Goal: Task Accomplishment & Management: Manage account settings

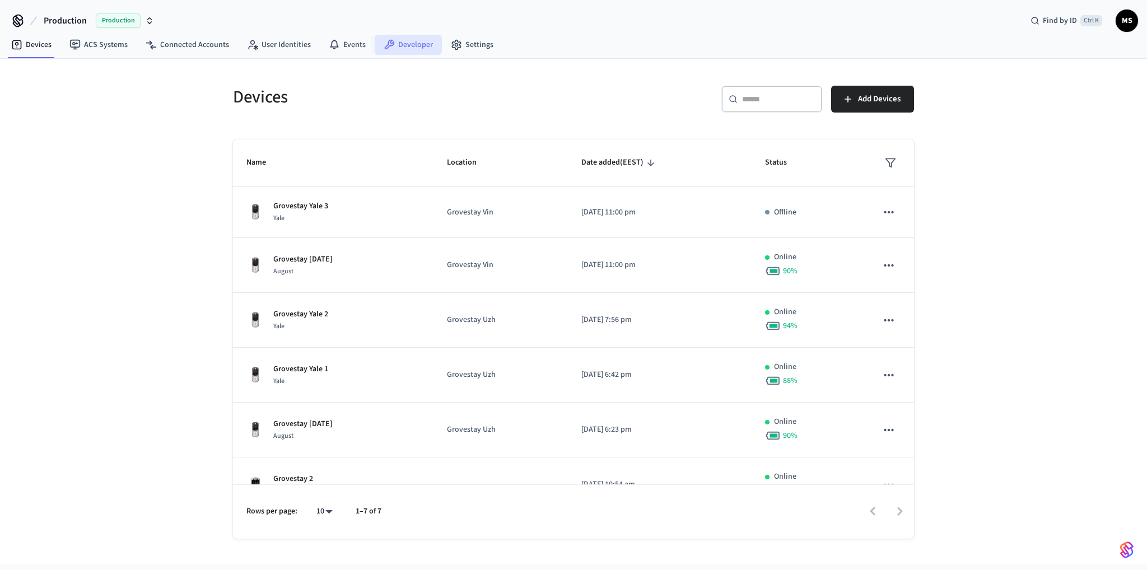
click at [424, 46] on link "Developer" at bounding box center [408, 45] width 67 height 20
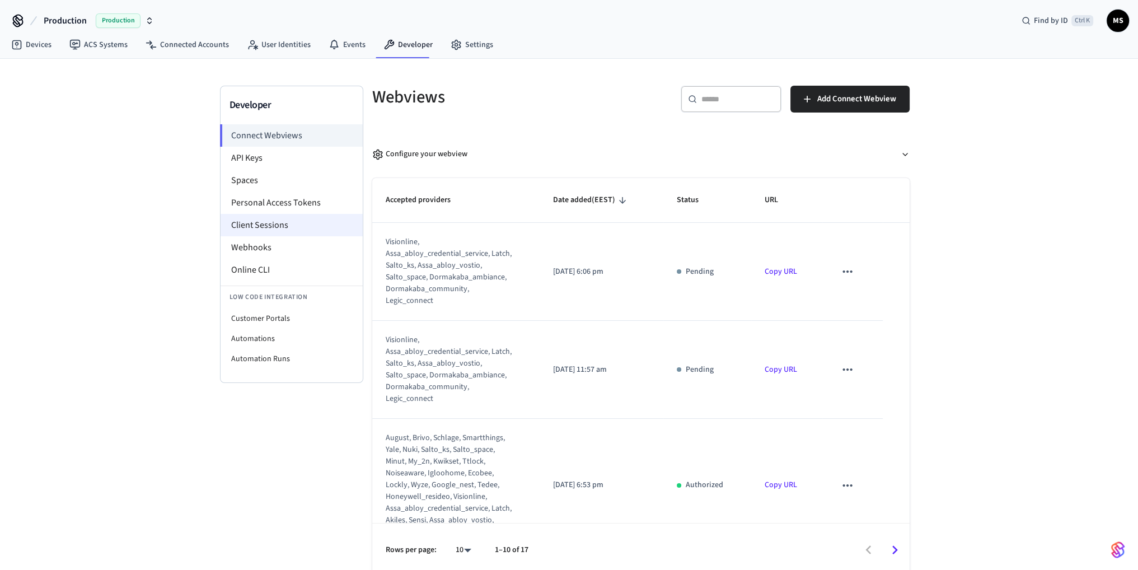
click at [288, 232] on li "Client Sessions" at bounding box center [292, 225] width 142 height 22
click at [287, 244] on li "Webhooks" at bounding box center [292, 247] width 142 height 22
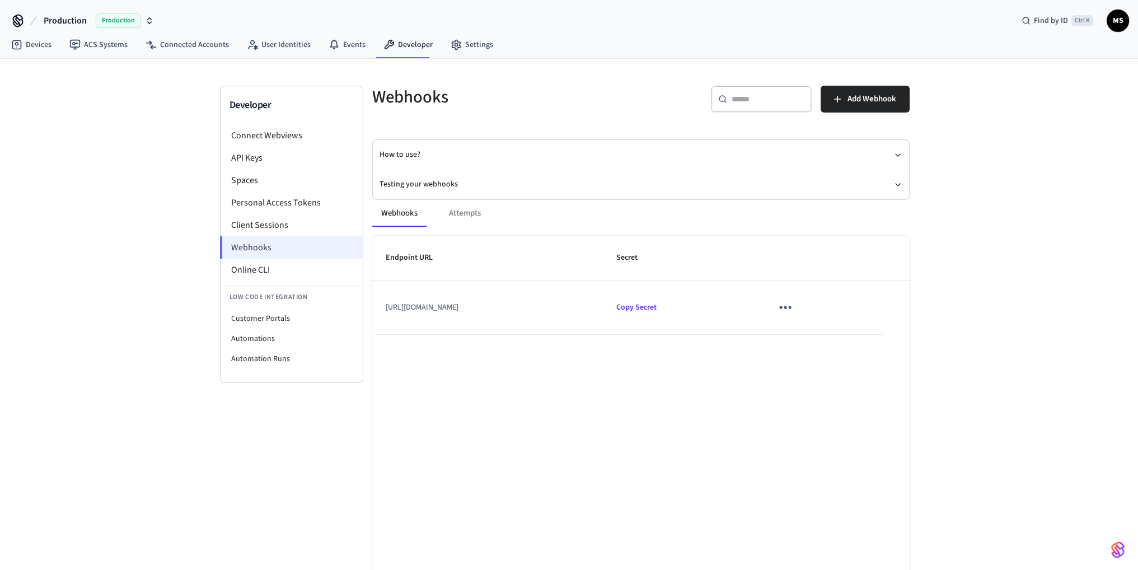
click at [283, 245] on li "Webhooks" at bounding box center [291, 247] width 143 height 22
click at [576, 309] on td "[URL][DOMAIN_NAME]" at bounding box center [487, 308] width 231 height 54
click at [416, 183] on button "Testing your webhooks" at bounding box center [641, 185] width 523 height 30
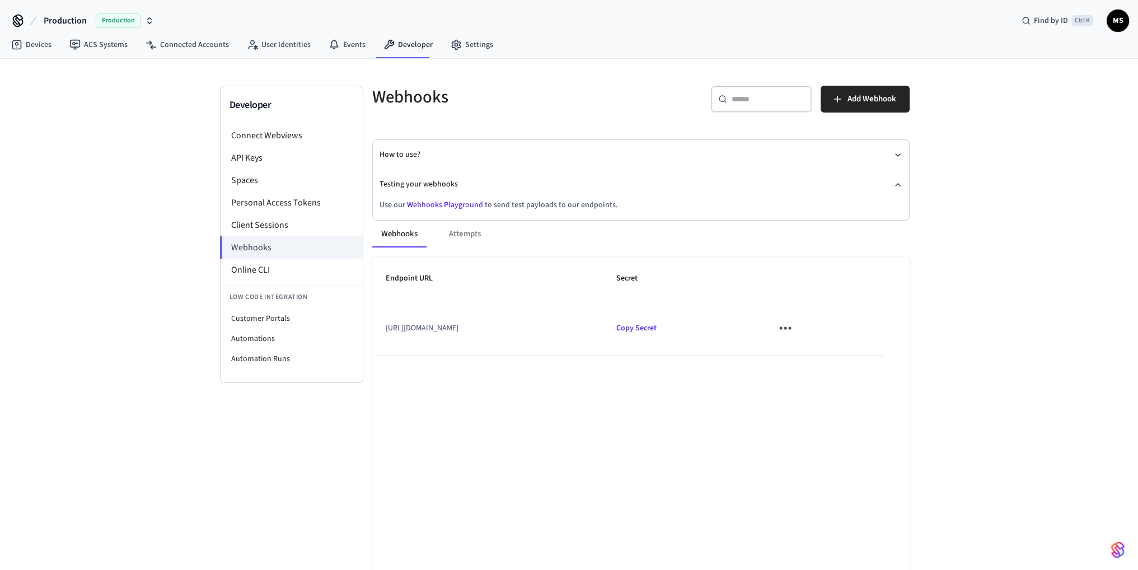
click at [440, 203] on link "Webhooks Playground" at bounding box center [445, 204] width 76 height 11
click at [474, 241] on div "Webhooks Attempts" at bounding box center [641, 234] width 538 height 27
click at [470, 236] on div "Webhooks Attempts" at bounding box center [641, 234] width 538 height 27
click at [466, 234] on div "Webhooks Attempts" at bounding box center [641, 234] width 538 height 27
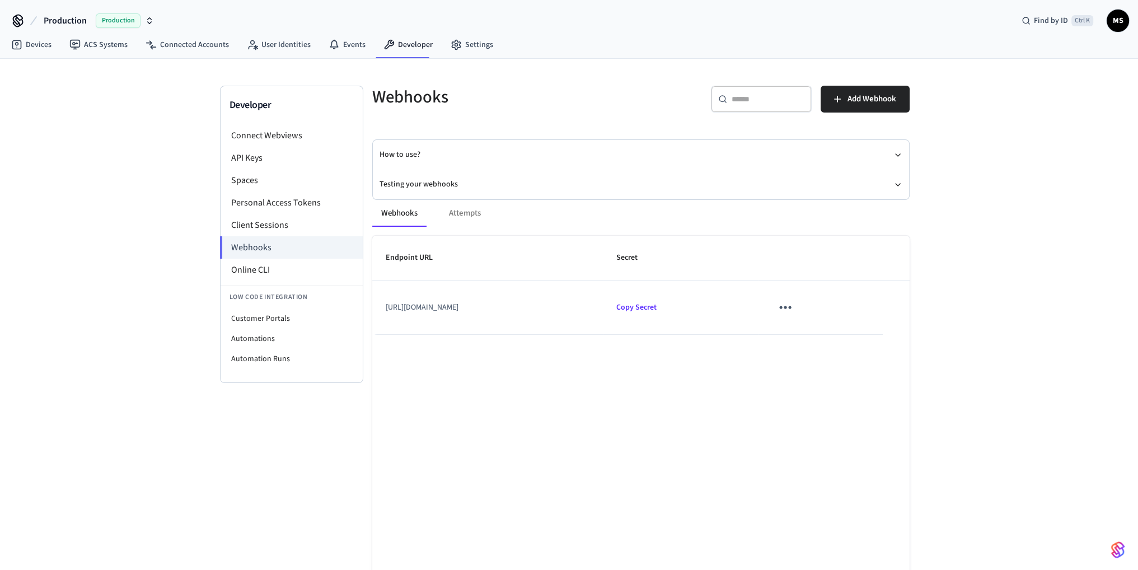
click at [458, 211] on div "Webhooks Attempts" at bounding box center [641, 213] width 538 height 27
click at [322, 227] on li "Client Sessions" at bounding box center [292, 225] width 142 height 22
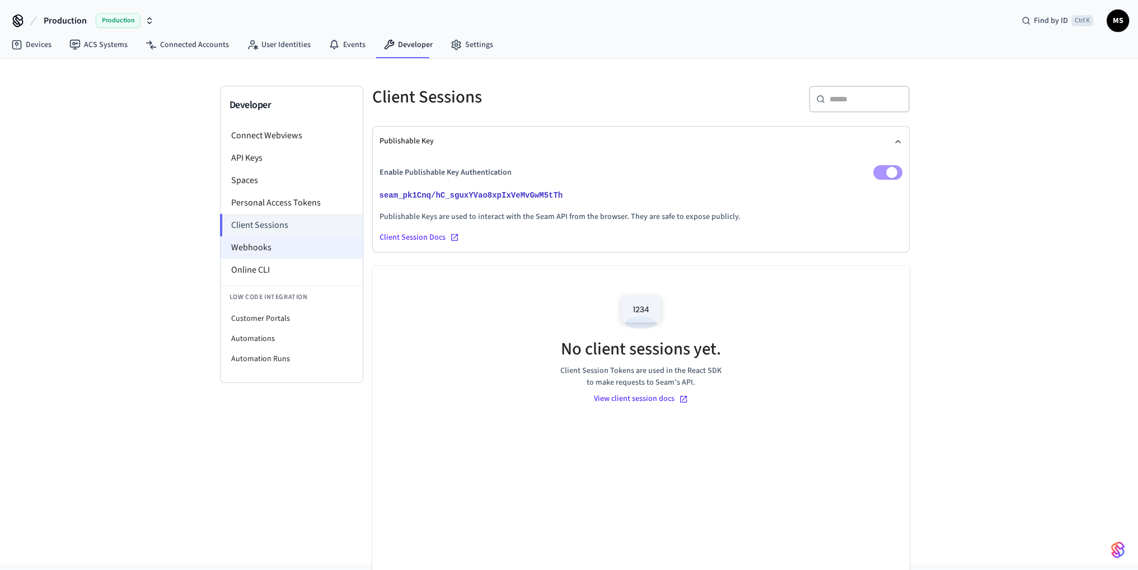
click at [289, 246] on li "Webhooks" at bounding box center [292, 247] width 142 height 22
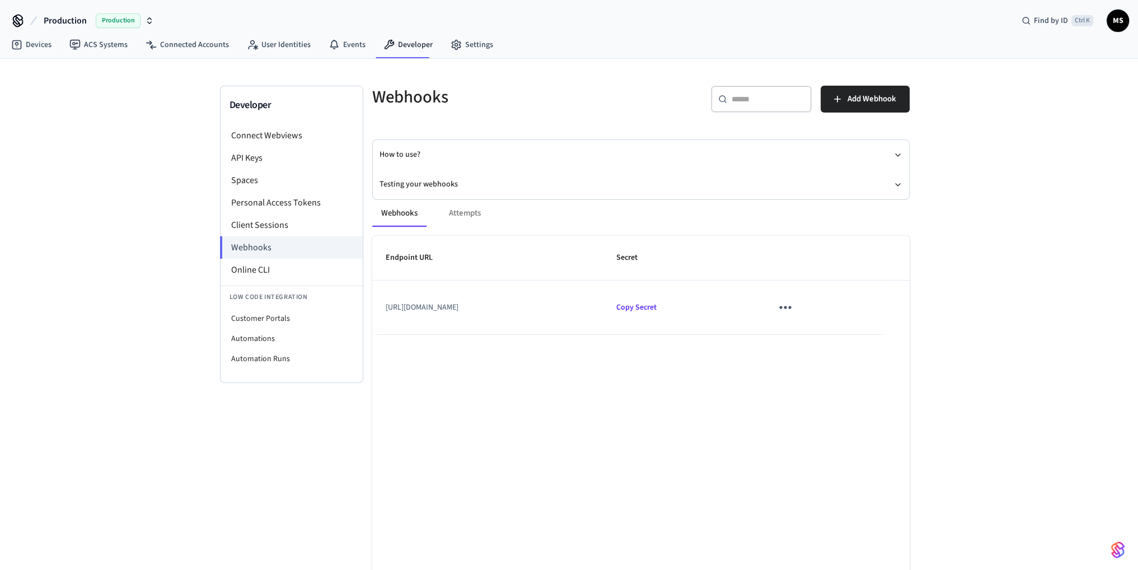
click at [472, 211] on div "Webhooks Attempts" at bounding box center [641, 213] width 538 height 27
click at [794, 306] on icon "sticky table" at bounding box center [785, 306] width 17 height 17
click at [705, 404] on div at bounding box center [573, 285] width 1147 height 570
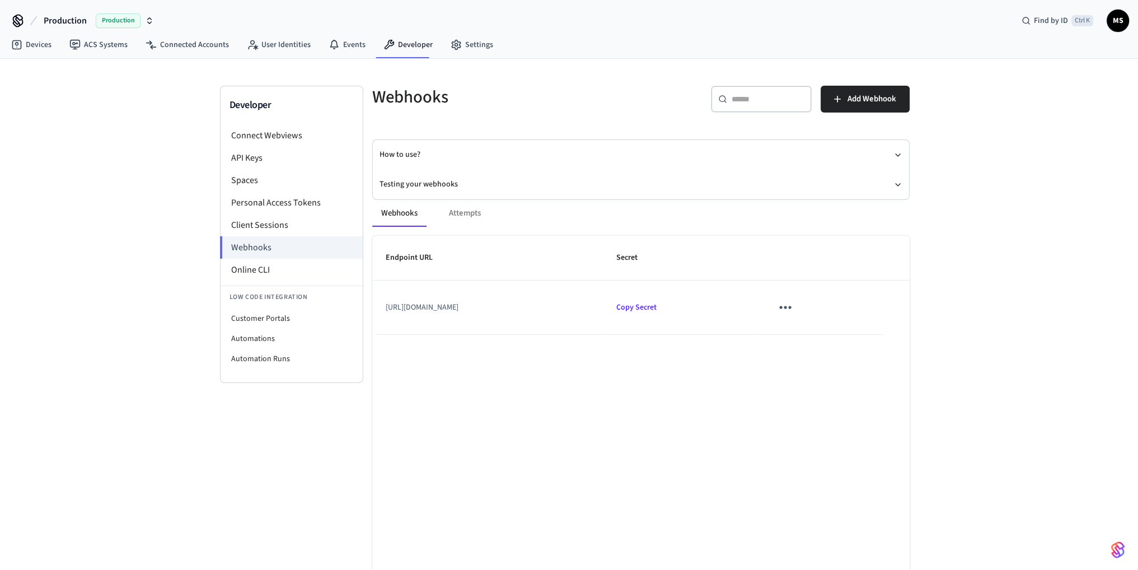
click at [471, 212] on div "Webhooks Attempts" at bounding box center [641, 213] width 538 height 27
click at [94, 18] on button "Production Production" at bounding box center [98, 21] width 117 height 24
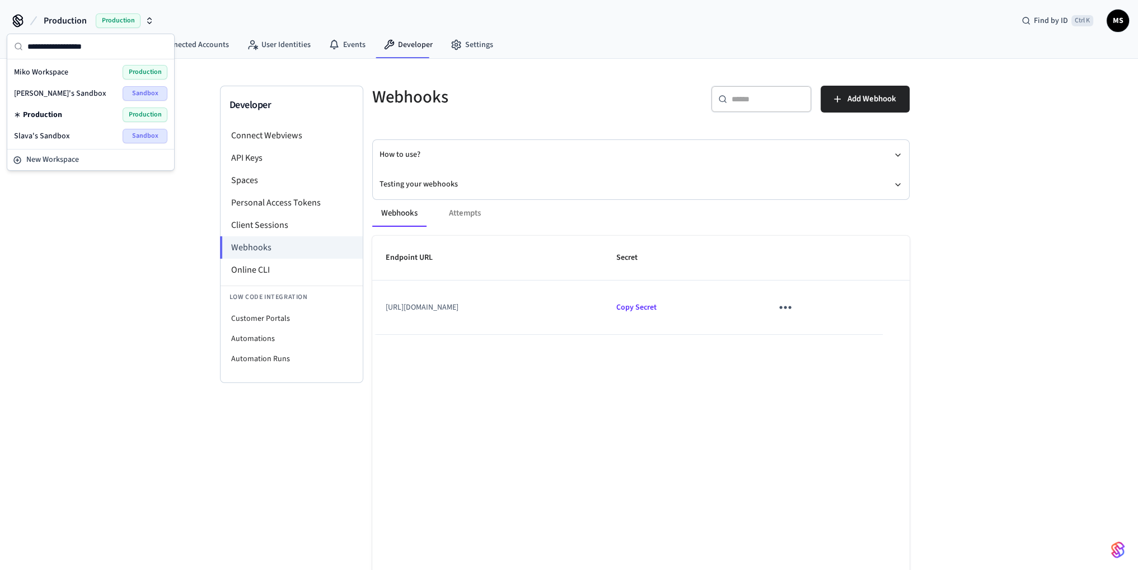
click at [76, 94] on span "[PERSON_NAME]'s Sandbox" at bounding box center [60, 93] width 92 height 11
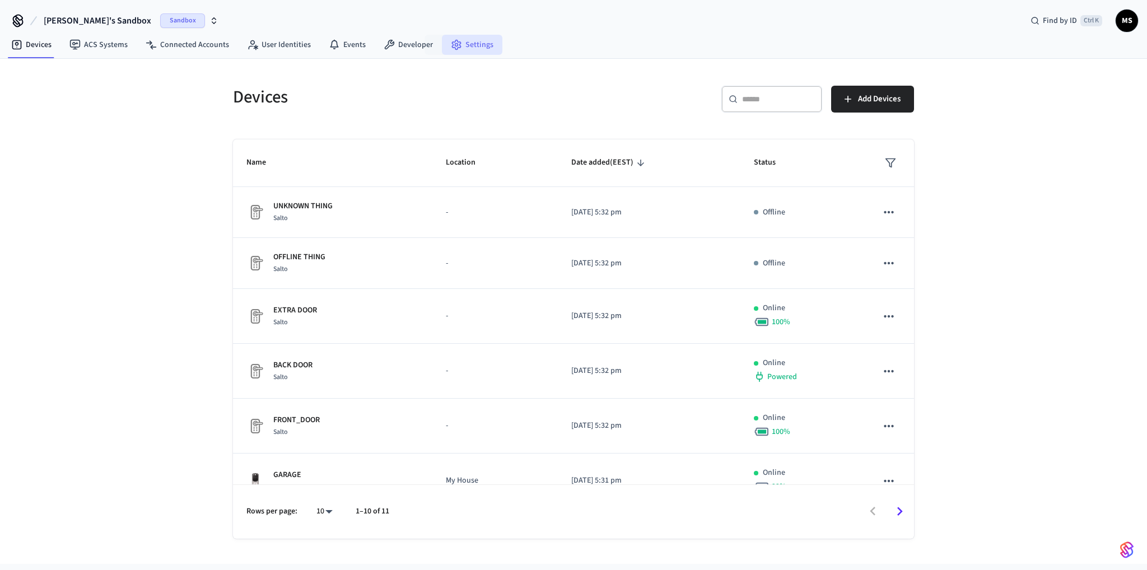
click at [477, 45] on link "Settings" at bounding box center [472, 45] width 60 height 20
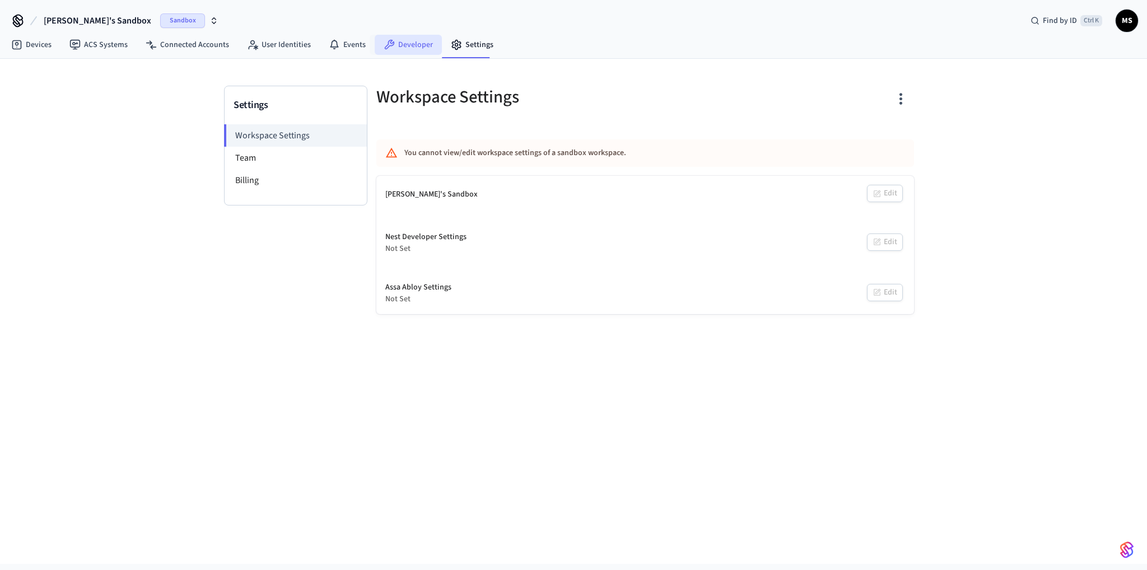
click at [431, 44] on link "Developer" at bounding box center [408, 45] width 67 height 20
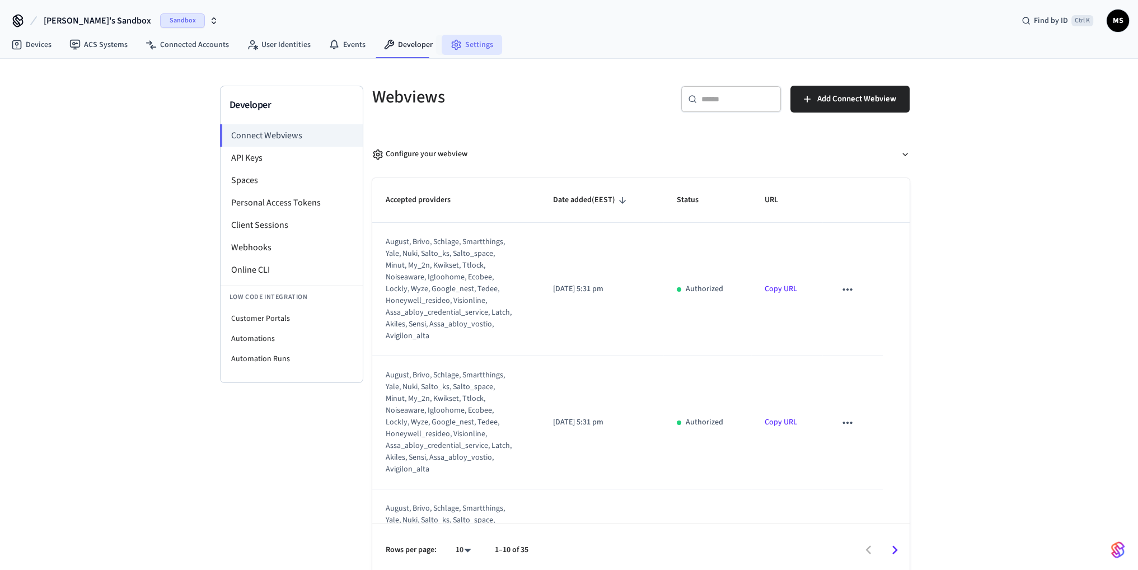
click at [473, 44] on link "Settings" at bounding box center [472, 45] width 60 height 20
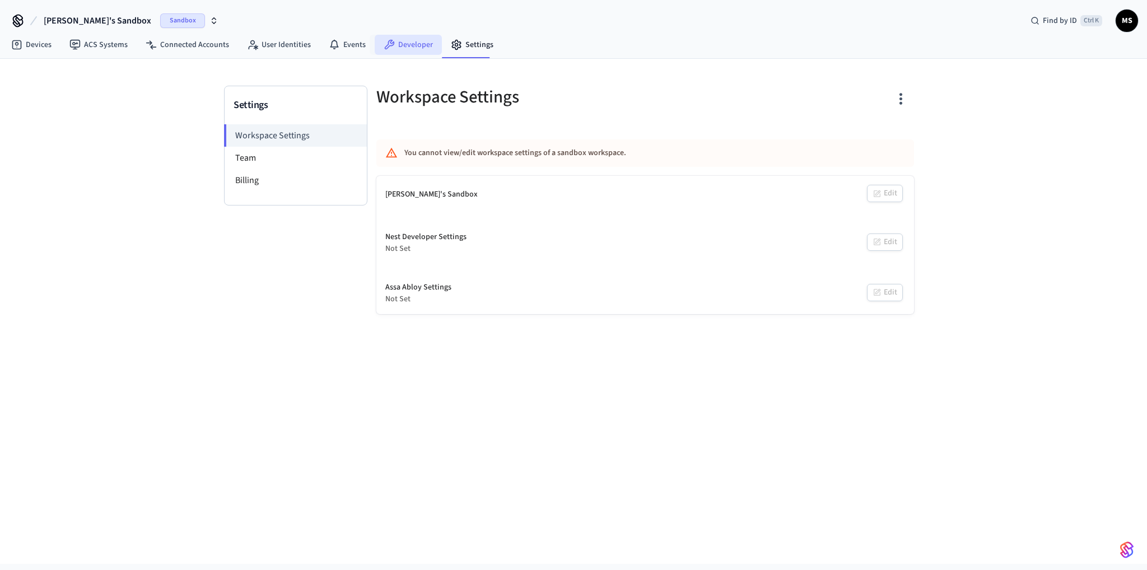
click at [412, 38] on link "Developer" at bounding box center [408, 45] width 67 height 20
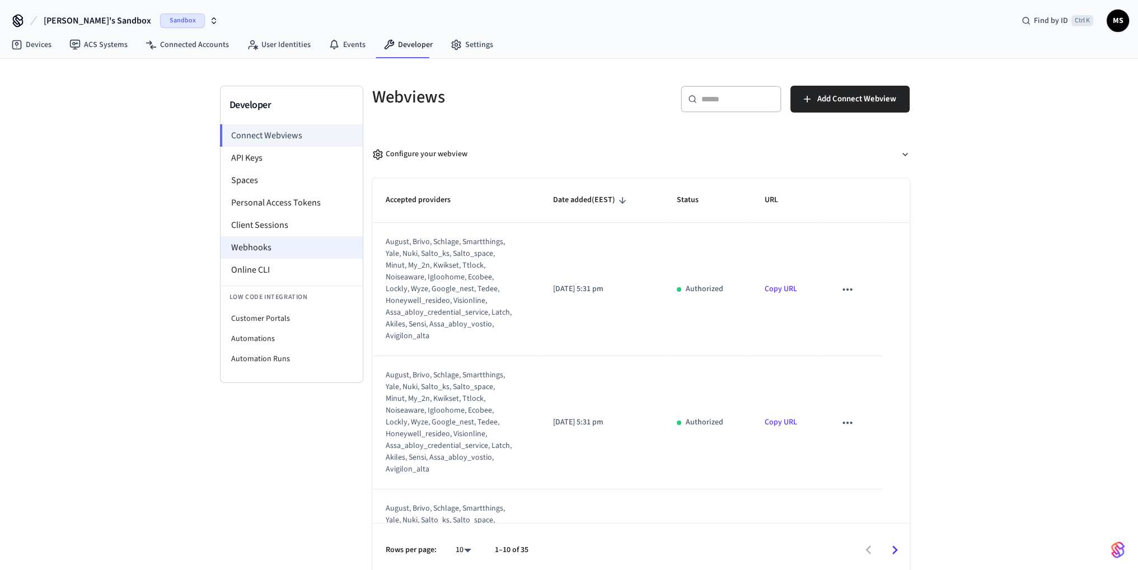
click at [283, 242] on li "Webhooks" at bounding box center [292, 247] width 142 height 22
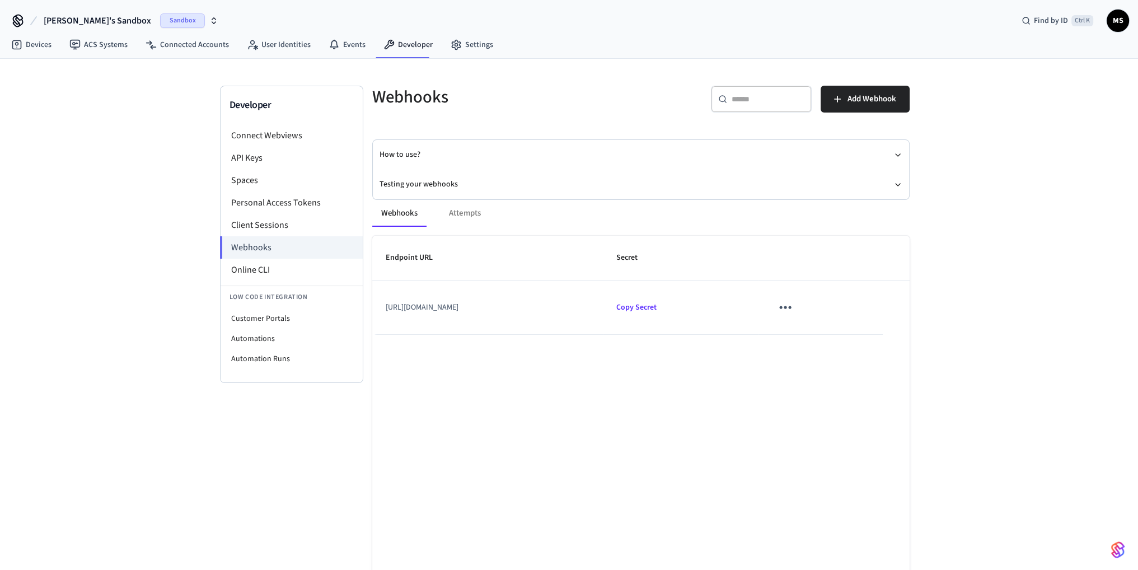
click at [472, 211] on div "Webhooks Attempts" at bounding box center [641, 213] width 538 height 27
click at [471, 211] on div "Webhooks Attempts" at bounding box center [641, 213] width 538 height 27
click at [437, 186] on div "Webhooks Attempts Endpoint URL Secret [URL][DOMAIN_NAME] Copy Secret Rows per p…" at bounding box center [634, 410] width 551 height 449
click at [437, 181] on button "Testing your webhooks" at bounding box center [641, 185] width 523 height 30
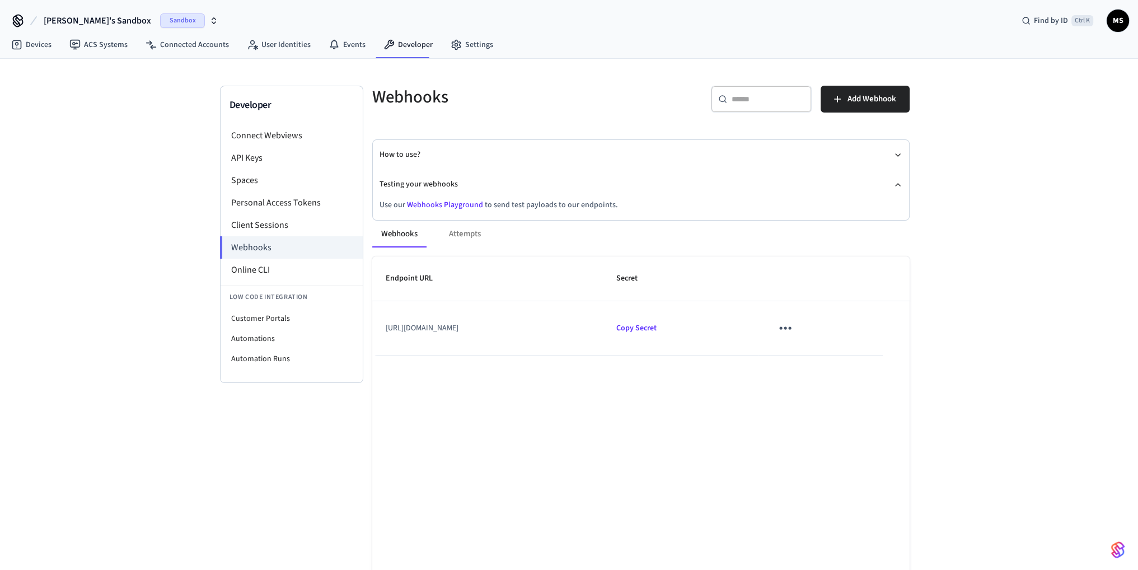
click at [428, 202] on link "Webhooks Playground" at bounding box center [445, 204] width 76 height 11
click at [79, 12] on button "[PERSON_NAME]'s Sandbox Sandbox" at bounding box center [130, 21] width 181 height 24
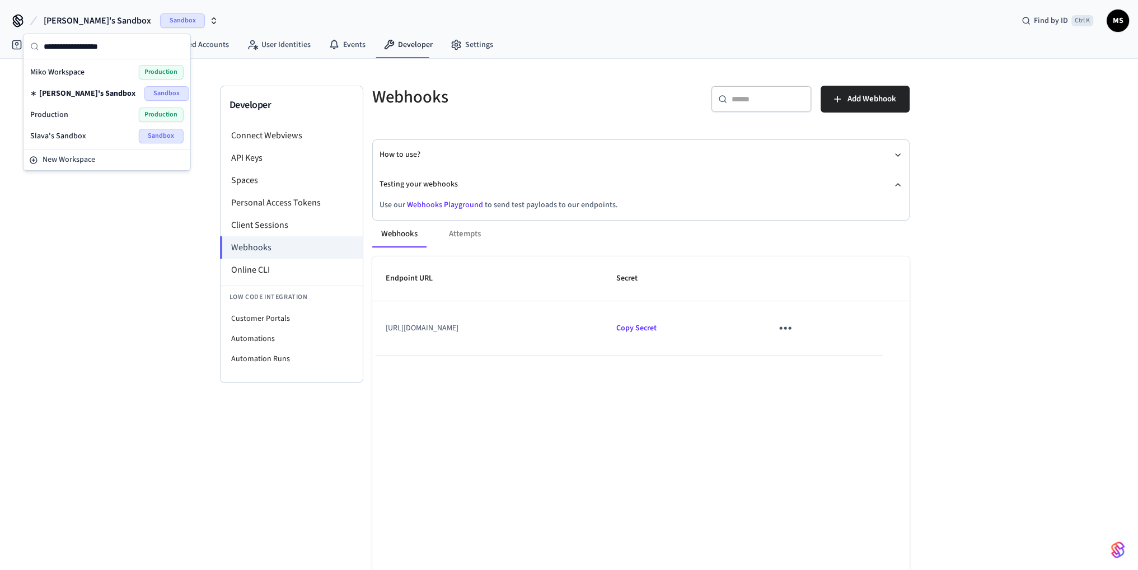
click at [94, 108] on div "Production Production" at bounding box center [106, 115] width 153 height 15
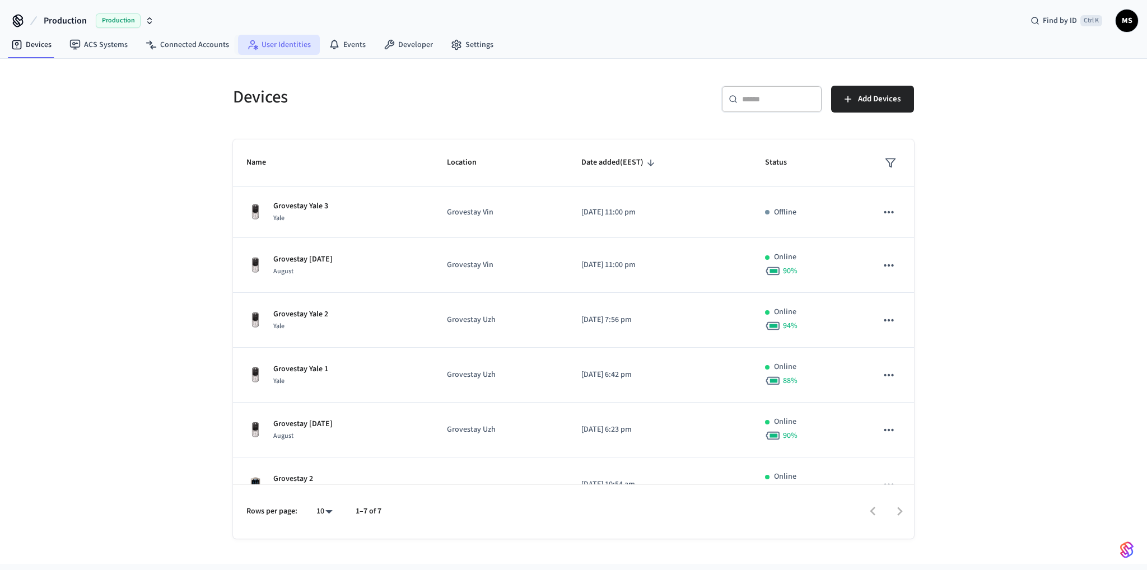
click at [287, 43] on link "User Identities" at bounding box center [279, 45] width 82 height 20
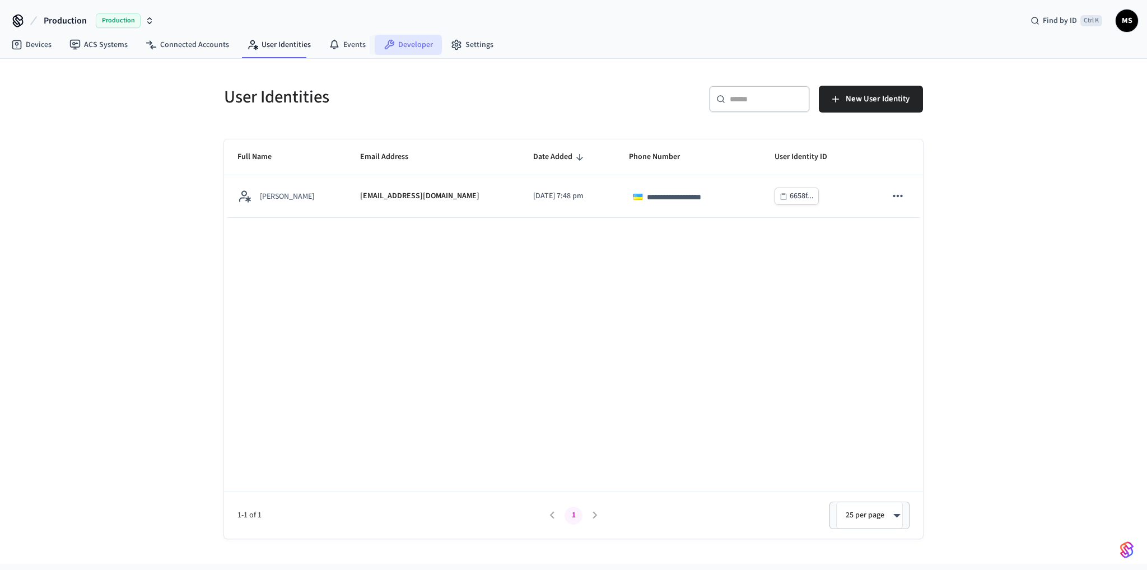
click at [408, 44] on link "Developer" at bounding box center [408, 45] width 67 height 20
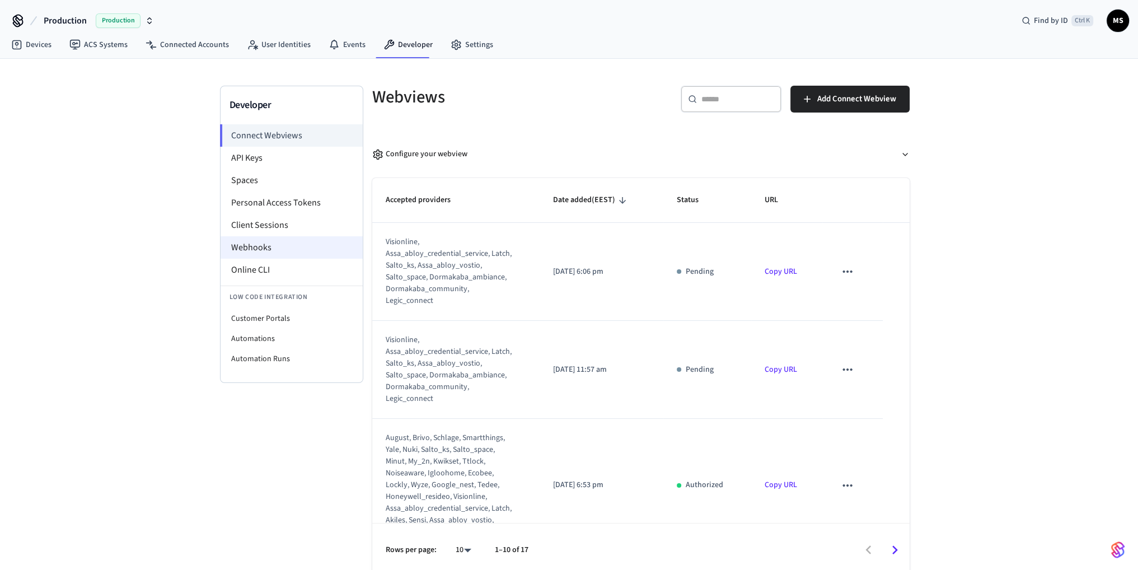
click at [267, 244] on li "Webhooks" at bounding box center [292, 247] width 142 height 22
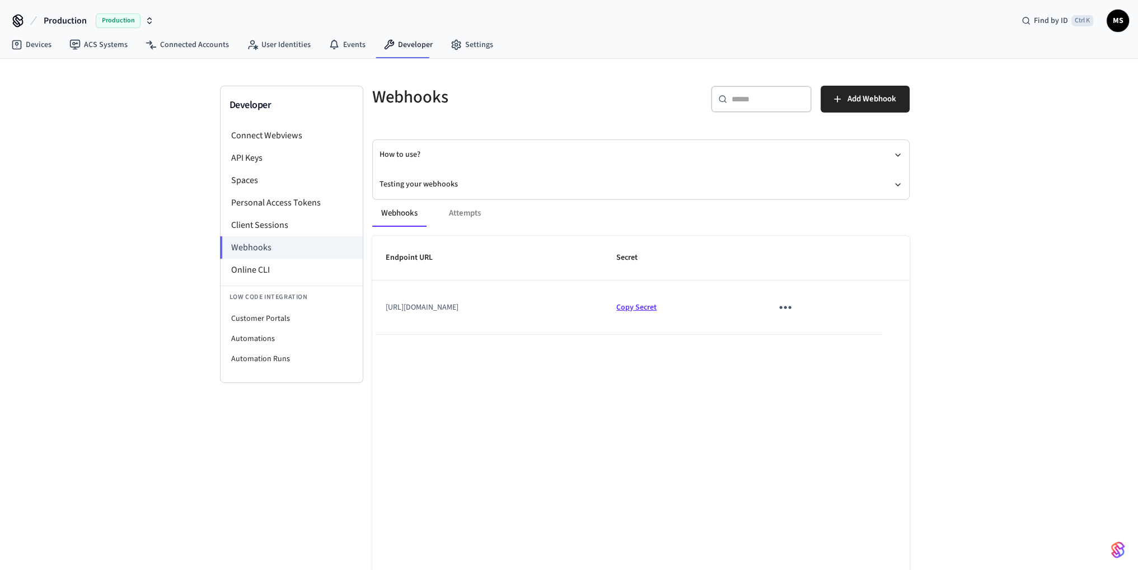
click at [657, 305] on span "Copy Secret" at bounding box center [637, 307] width 40 height 11
click at [872, 104] on span "Add Webhook" at bounding box center [872, 99] width 49 height 15
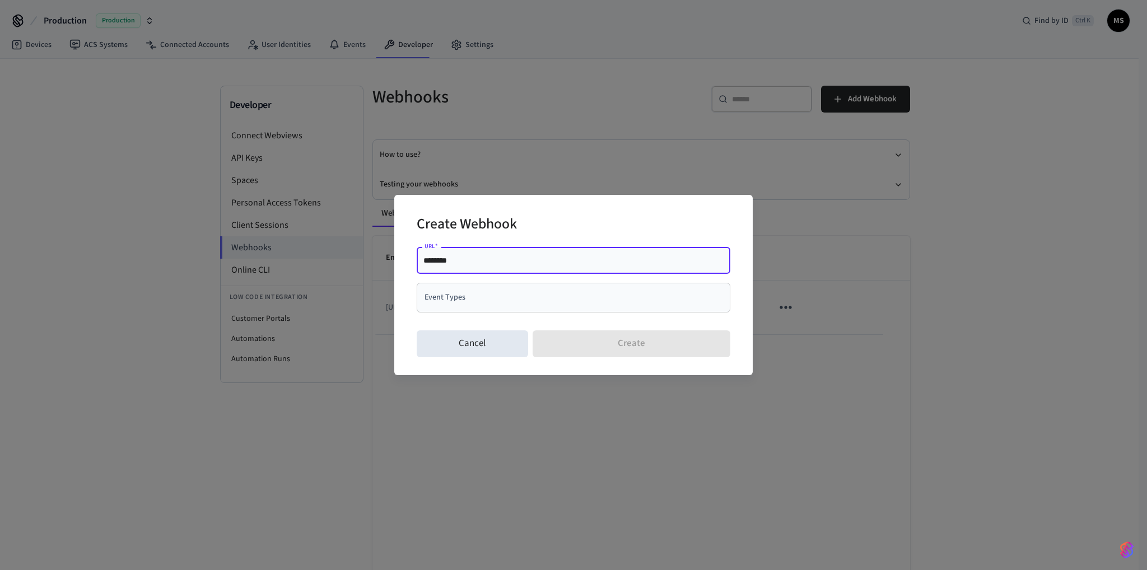
click at [486, 260] on input "********" at bounding box center [573, 260] width 300 height 11
type input "**********"
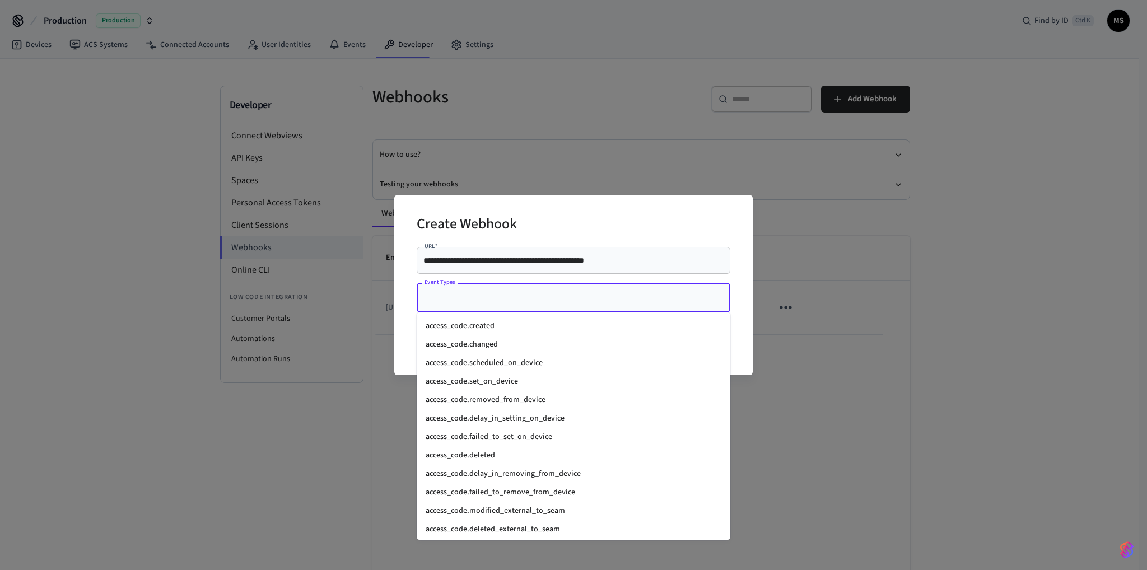
click at [512, 302] on input "Event Types" at bounding box center [565, 298] width 287 height 20
type input "****"
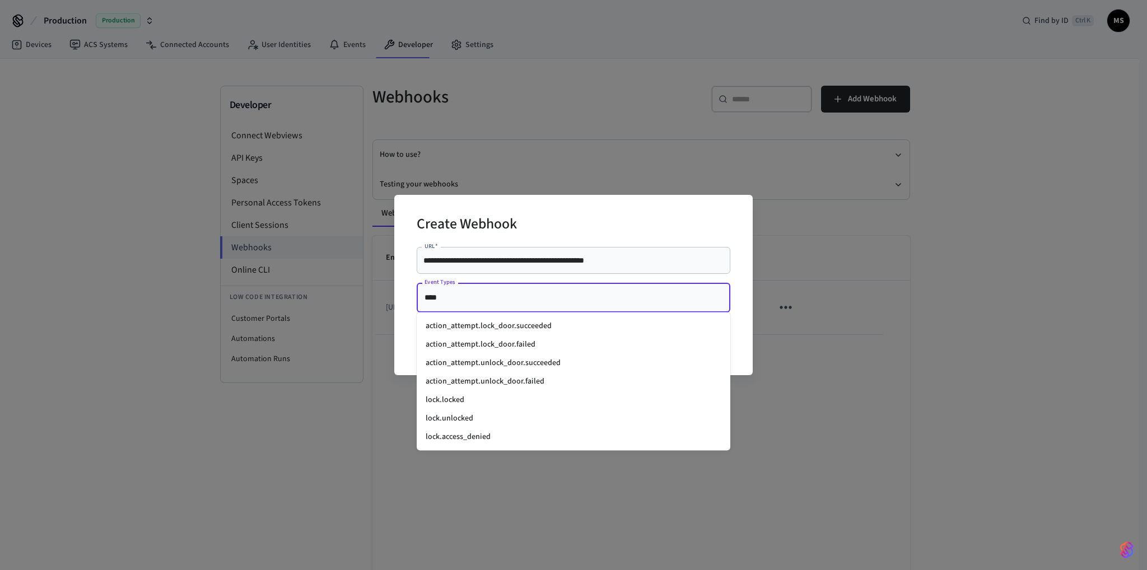
click at [492, 396] on li "lock.locked" at bounding box center [574, 400] width 314 height 18
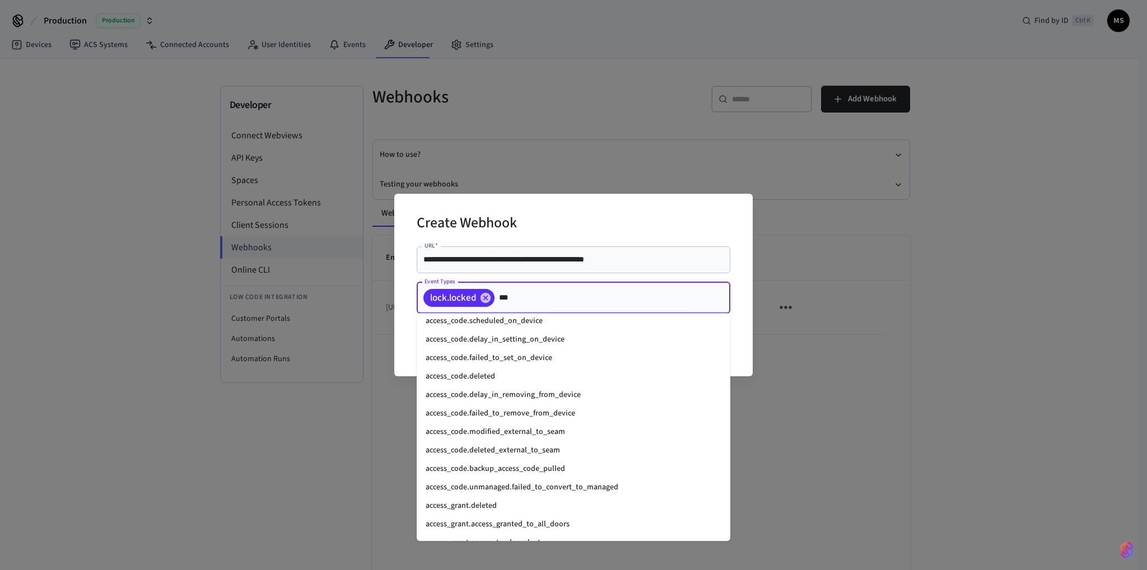
type input "****"
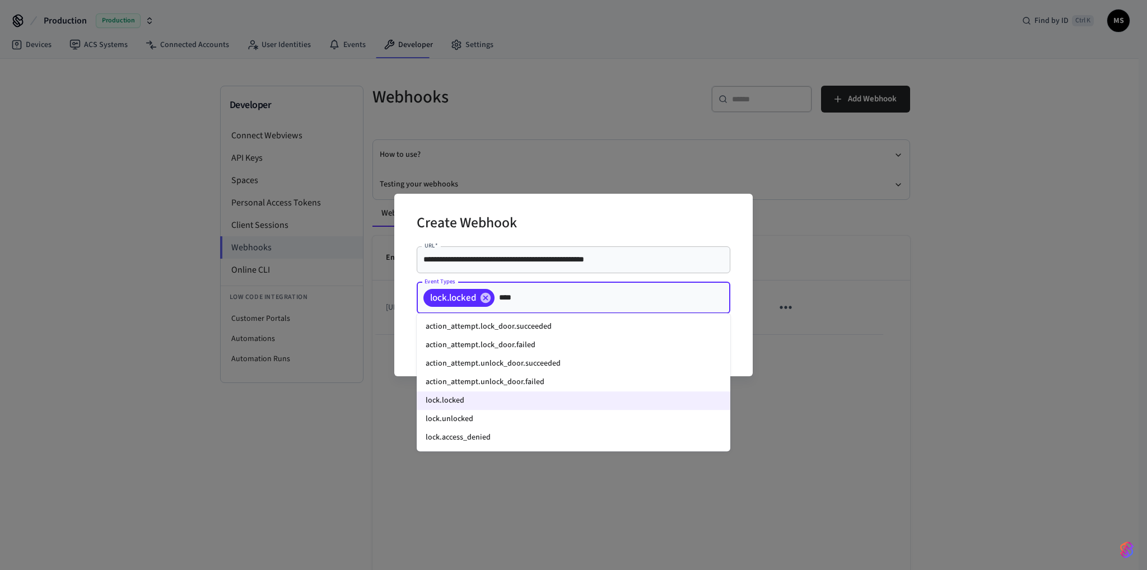
click at [491, 419] on li "lock.unlocked" at bounding box center [574, 419] width 314 height 18
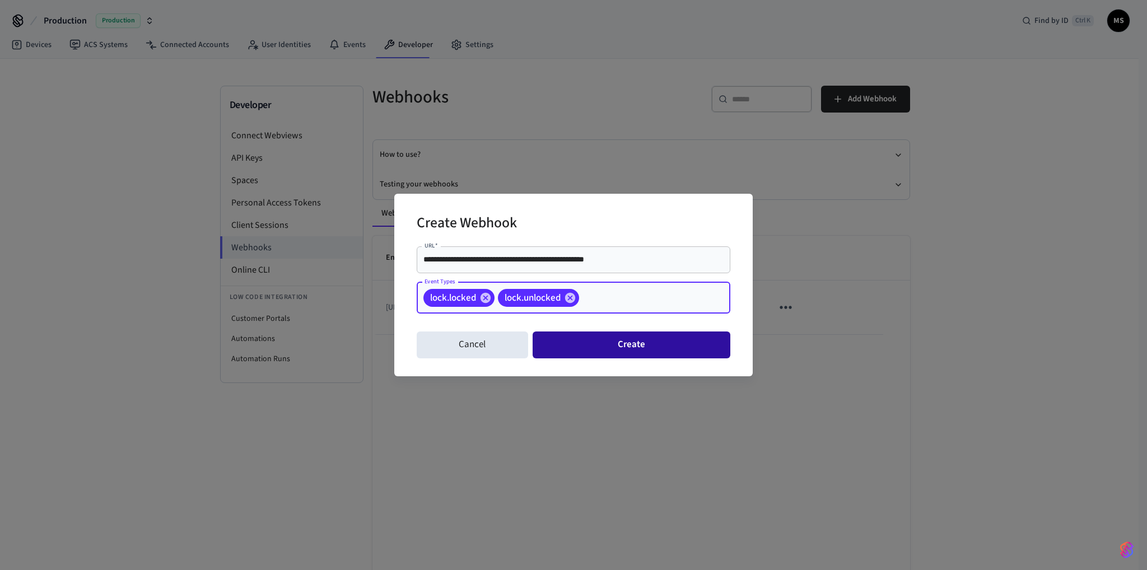
click at [661, 345] on button "Create" at bounding box center [632, 345] width 198 height 27
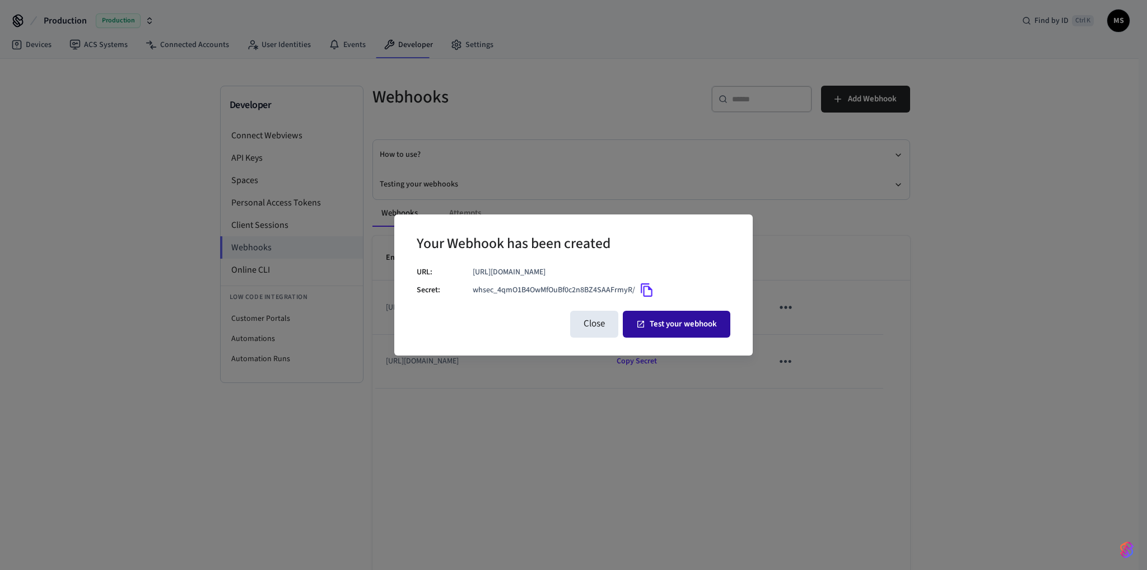
click at [668, 327] on button "Test your webhook" at bounding box center [677, 324] width 108 height 27
click at [591, 332] on button "Close" at bounding box center [594, 324] width 48 height 27
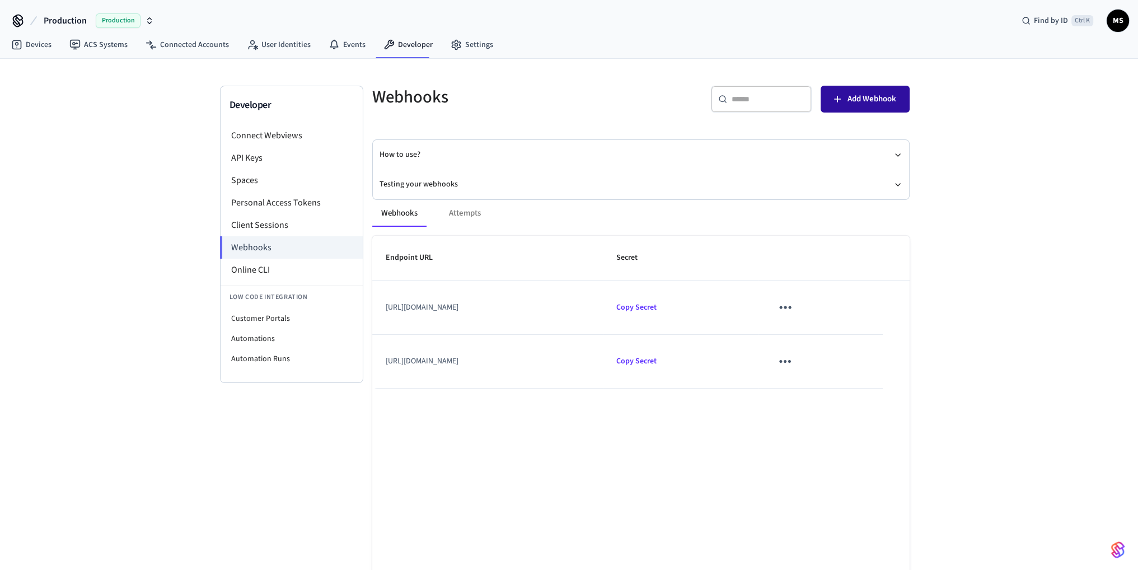
click at [855, 96] on span "Add Webhook" at bounding box center [872, 99] width 49 height 15
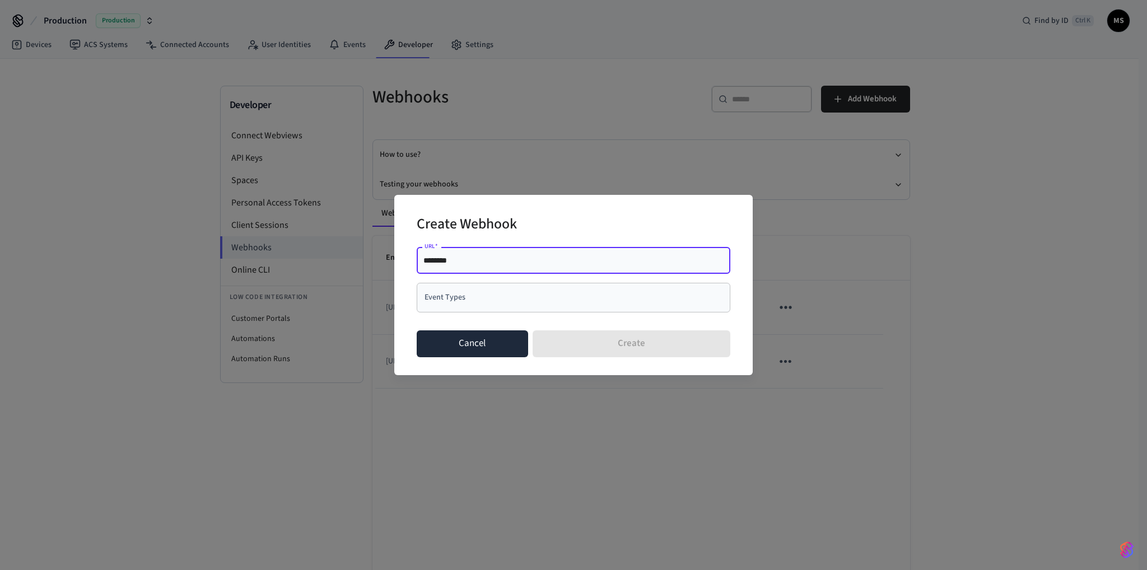
click at [497, 349] on button "Cancel" at bounding box center [472, 343] width 111 height 27
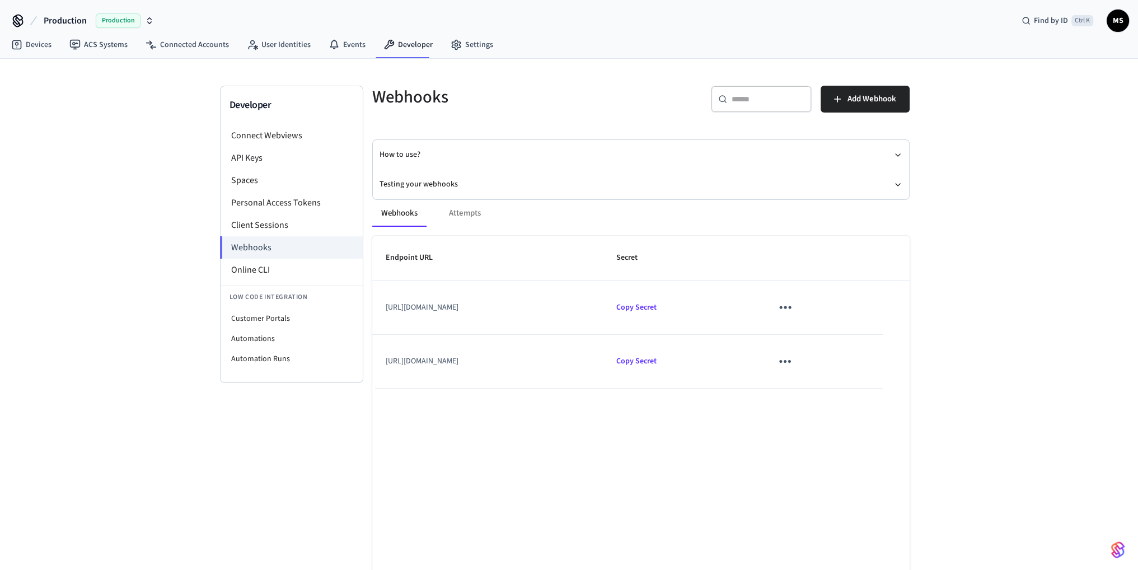
click at [560, 306] on td "[URL][DOMAIN_NAME]" at bounding box center [487, 308] width 231 height 54
click at [271, 248] on li "Webhooks" at bounding box center [291, 247] width 143 height 22
click at [430, 183] on button "Testing your webhooks" at bounding box center [641, 185] width 523 height 30
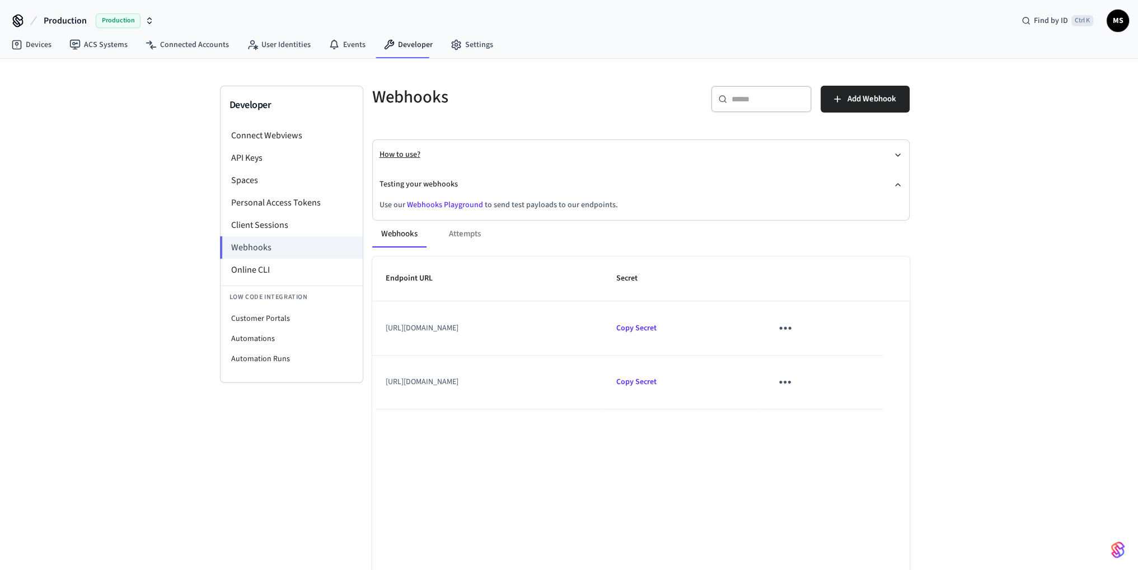
click at [433, 153] on button "How to use?" at bounding box center [641, 155] width 523 height 30
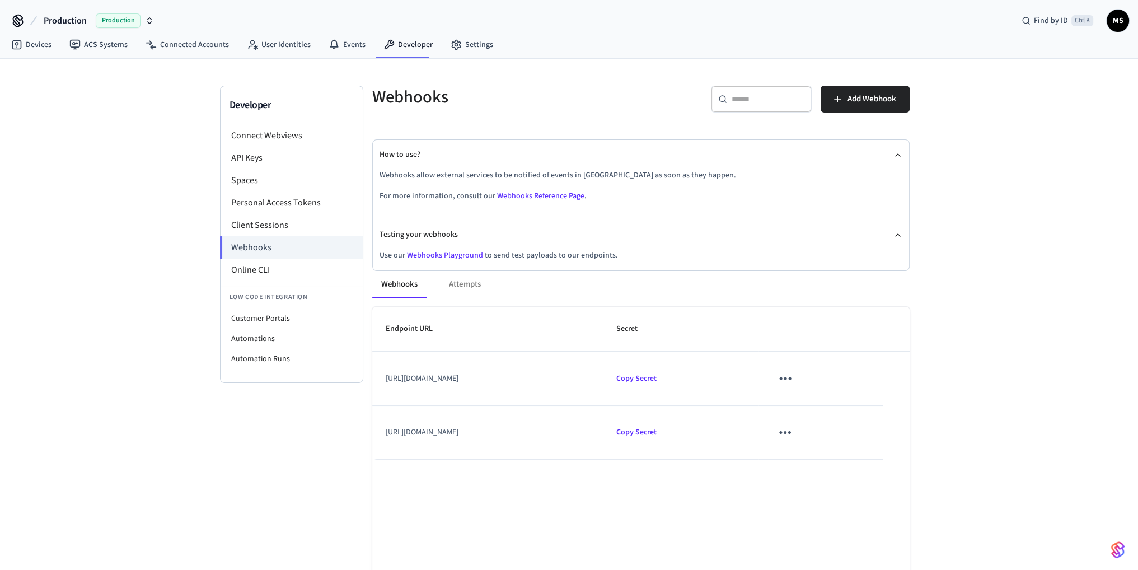
click at [536, 197] on link "Webhooks Reference Page" at bounding box center [540, 195] width 87 height 11
click at [464, 259] on div "Webhooks Attempts Endpoint URL Secret [URL][DOMAIN_NAME] Copy Secret [URL][DOMA…" at bounding box center [634, 482] width 551 height 449
click at [463, 254] on link "Webhooks Playground" at bounding box center [445, 255] width 76 height 11
click at [36, 45] on link "Devices" at bounding box center [31, 45] width 58 height 20
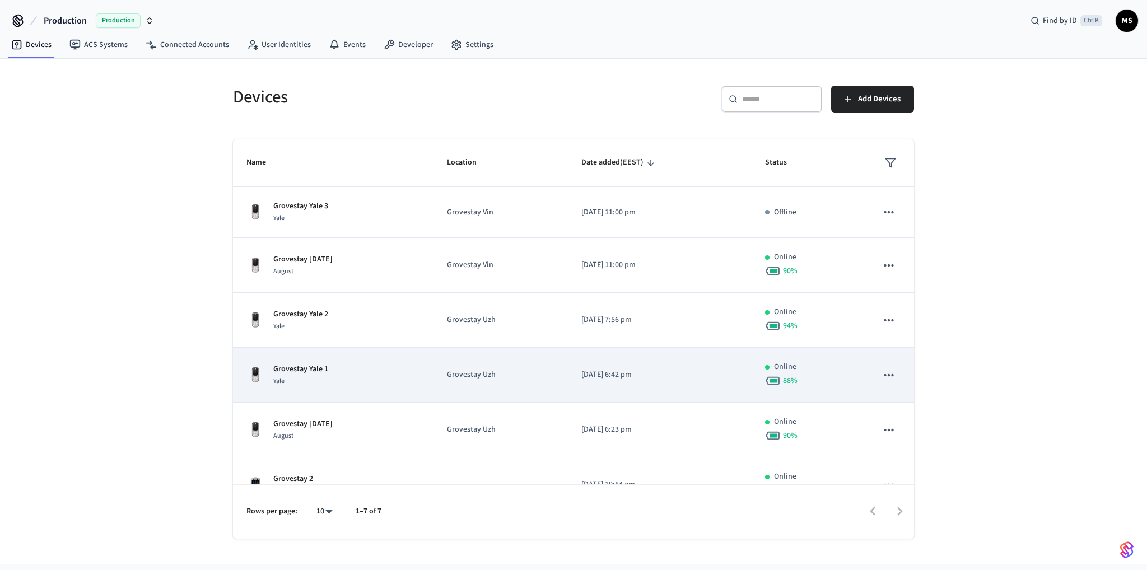
click at [890, 372] on button "sticky table" at bounding box center [889, 375] width 24 height 24
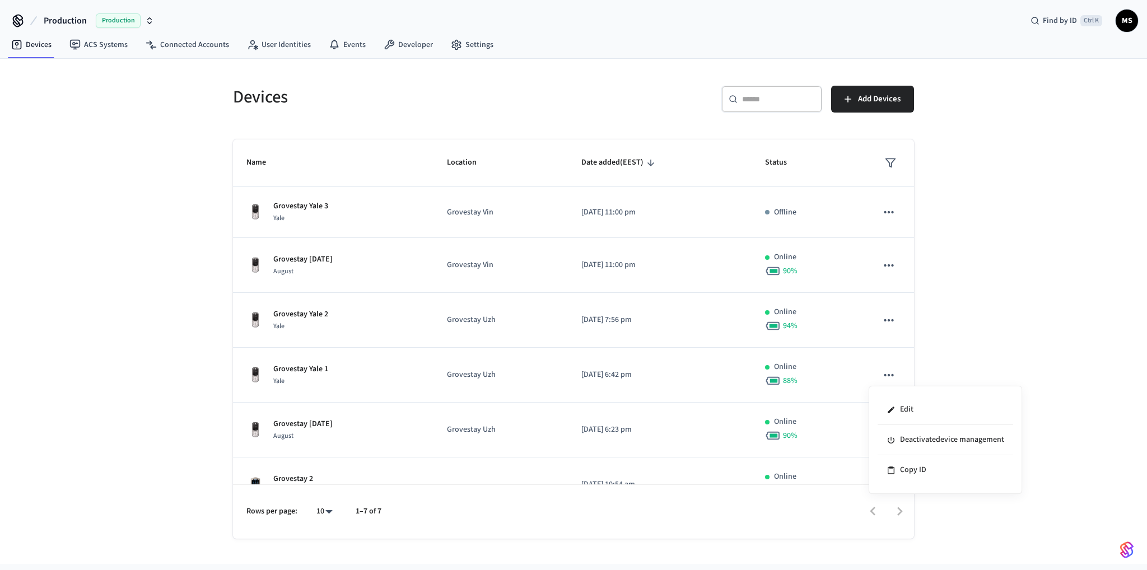
click at [629, 381] on div at bounding box center [573, 285] width 1147 height 570
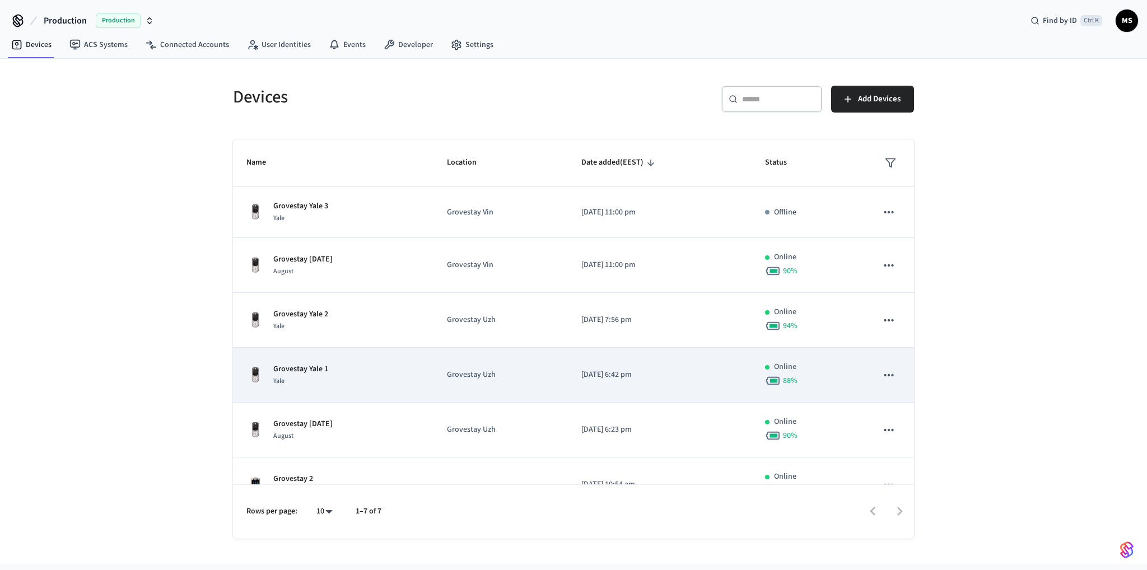
click at [518, 369] on p "Grovestay Uzh" at bounding box center [500, 375] width 107 height 12
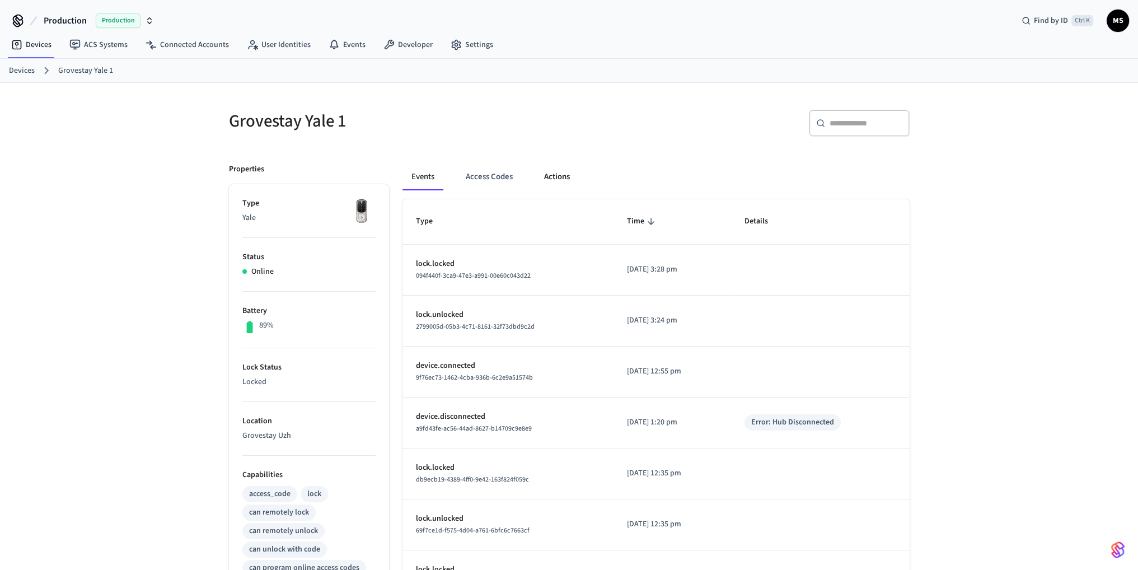
click at [576, 181] on button "Actions" at bounding box center [557, 177] width 44 height 27
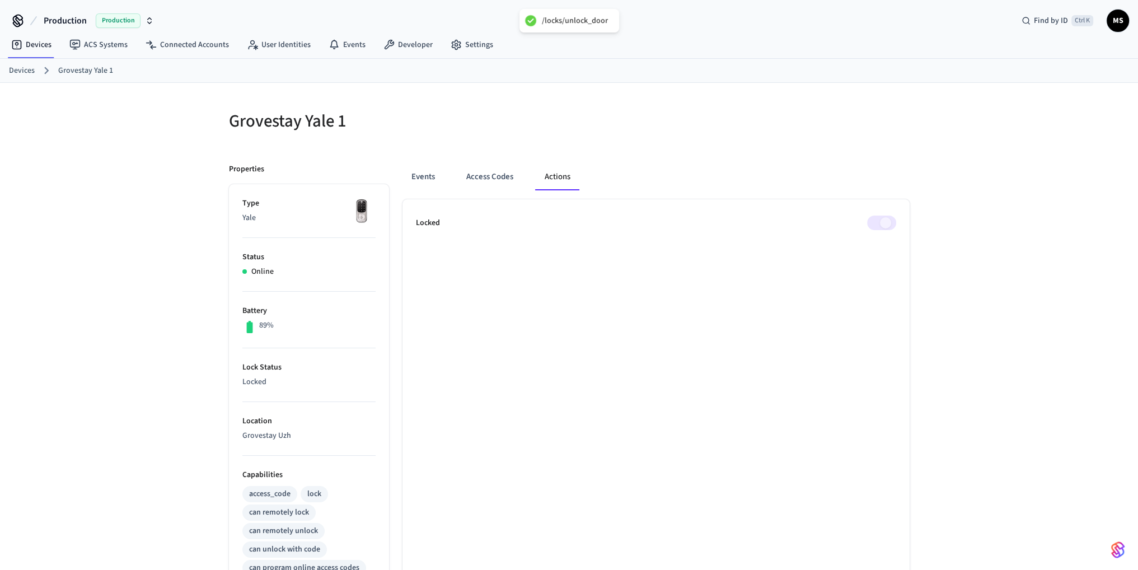
click at [1026, 193] on div "Grovestay Yale 1 Properties Type Yale Status Online Battery 89% Lock Status Loc…" at bounding box center [569, 451] width 1138 height 736
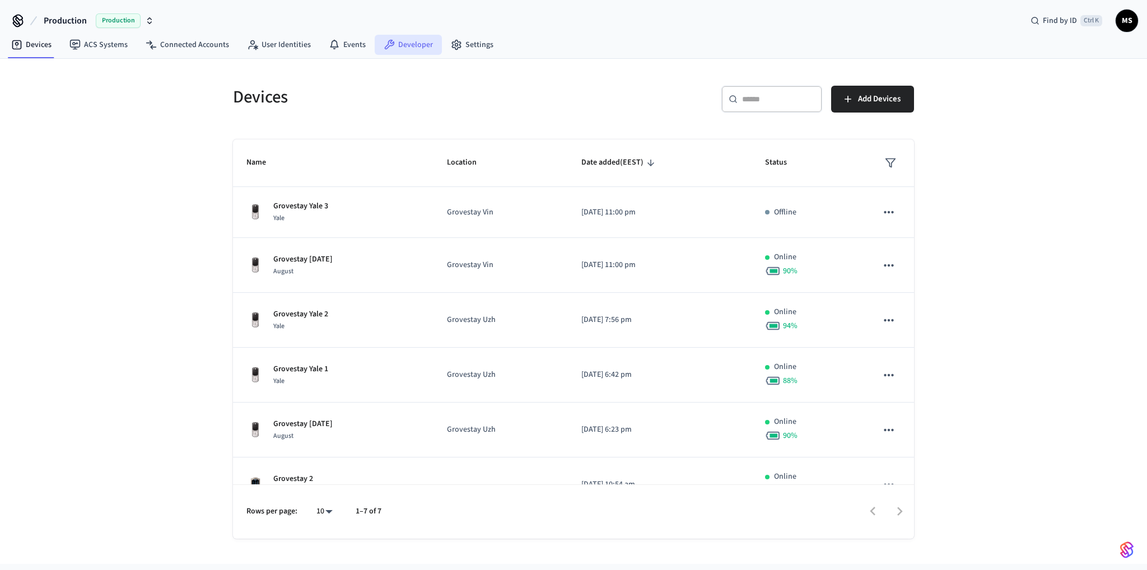
click at [401, 48] on link "Developer" at bounding box center [408, 45] width 67 height 20
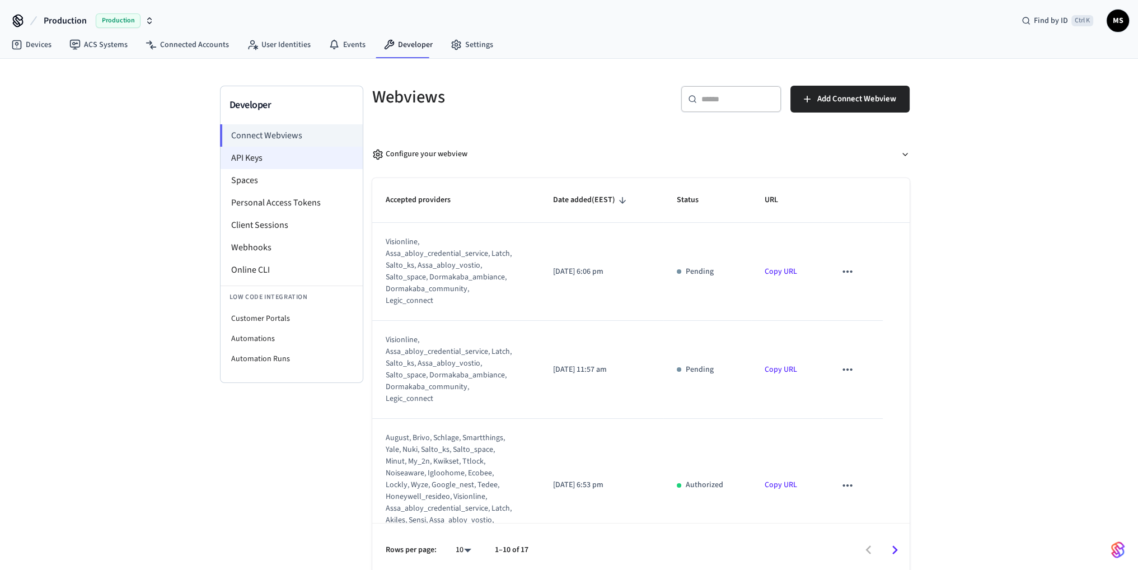
click at [277, 157] on li "API Keys" at bounding box center [292, 158] width 142 height 22
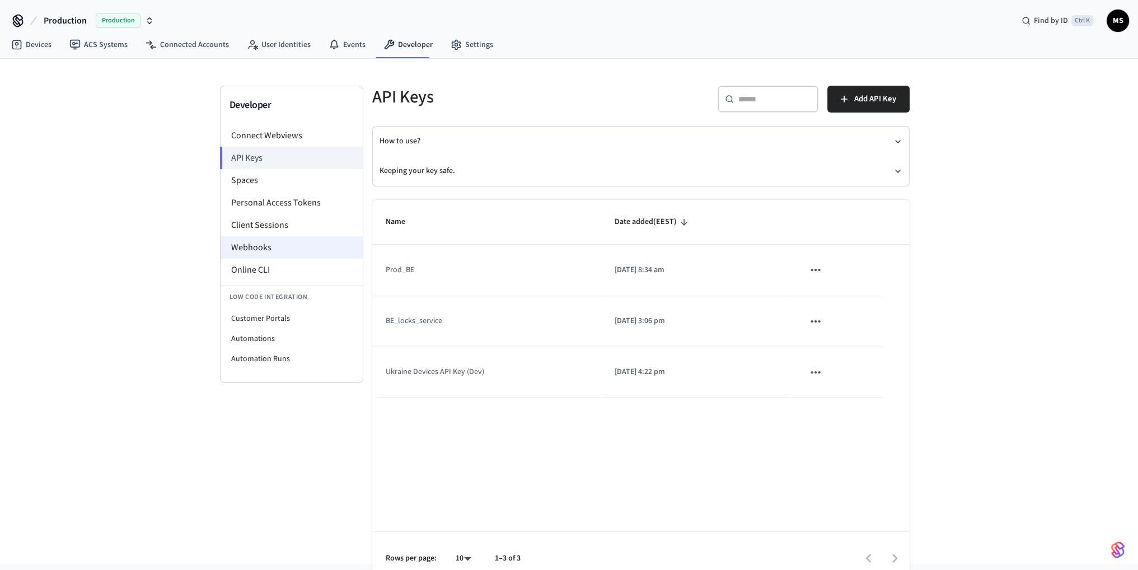
click at [278, 242] on li "Webhooks" at bounding box center [292, 247] width 142 height 22
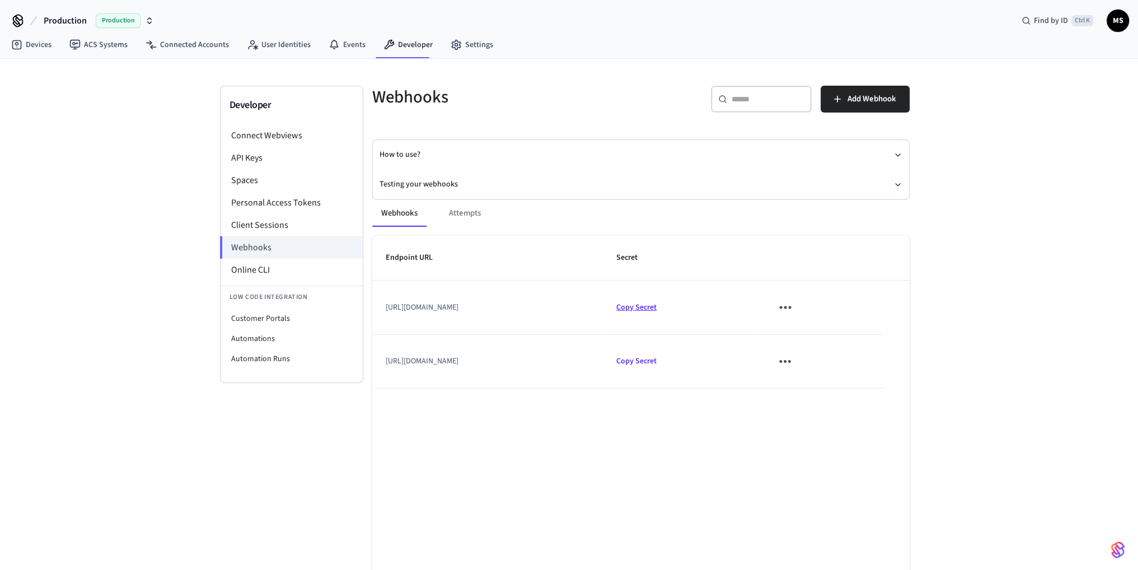
click at [657, 307] on span "Copy Secret" at bounding box center [637, 307] width 40 height 11
